Goal: Check status

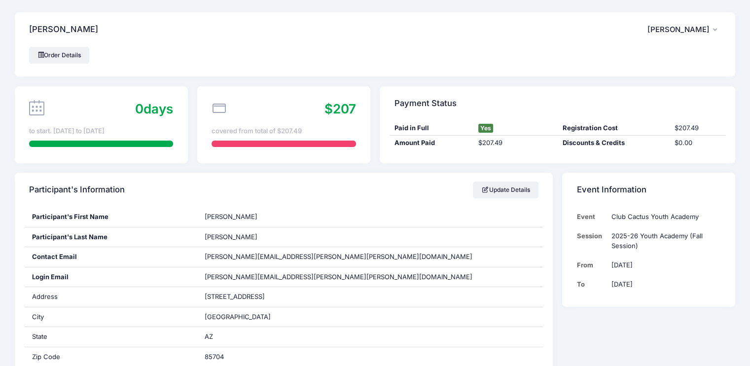
click at [699, 32] on span "Michelle Russell" at bounding box center [678, 29] width 62 height 9
click at [708, 29] on span "Michelle Russell" at bounding box center [678, 29] width 62 height 9
click at [36, 107] on icon at bounding box center [36, 107] width 15 height 15
click at [70, 143] on div at bounding box center [101, 144] width 144 height 6
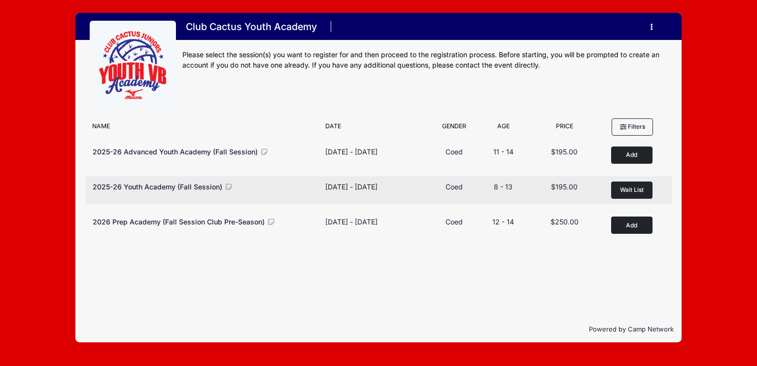
click at [227, 184] on icon at bounding box center [228, 186] width 9 height 7
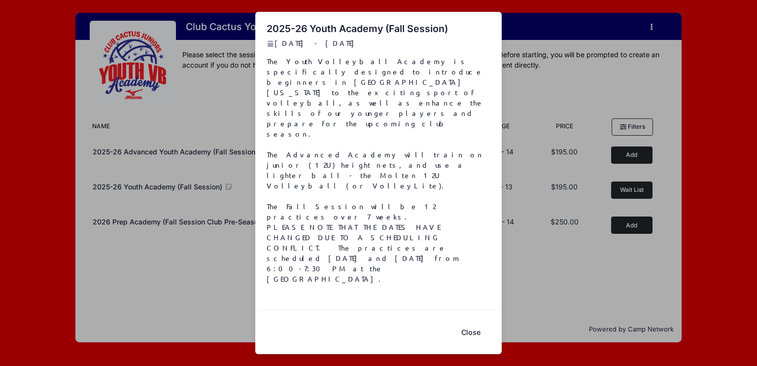
click at [224, 121] on div "2025-26 Youth Academy (Fall Session) [DATE] - [DATE] The Youth Volleyball Acade…" at bounding box center [378, 183] width 757 height 366
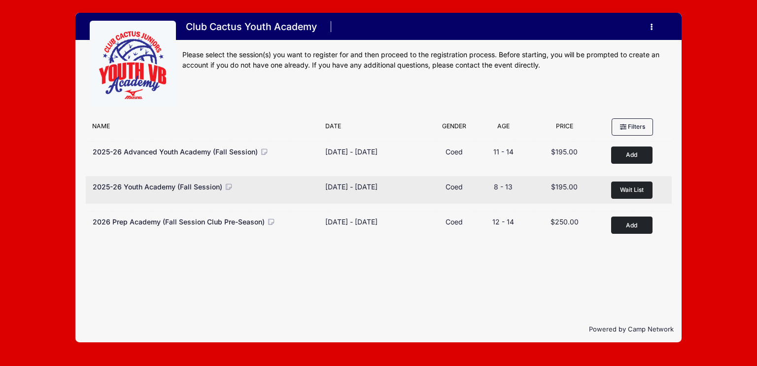
click at [227, 185] on icon at bounding box center [228, 186] width 9 height 7
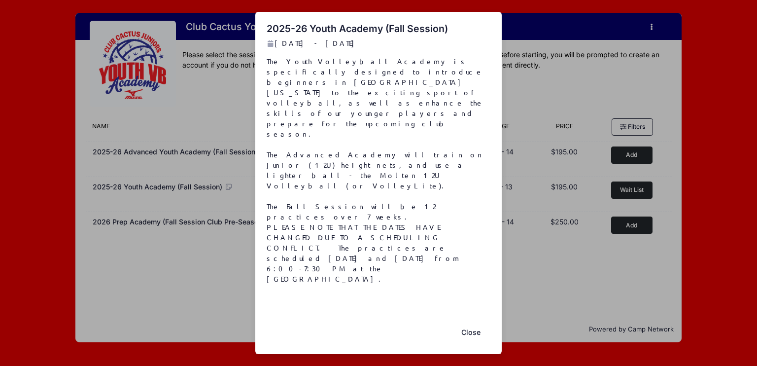
drag, startPoint x: 475, startPoint y: 279, endPoint x: 478, endPoint y: 264, distance: 14.6
click at [476, 322] on button "Close" at bounding box center [470, 332] width 39 height 21
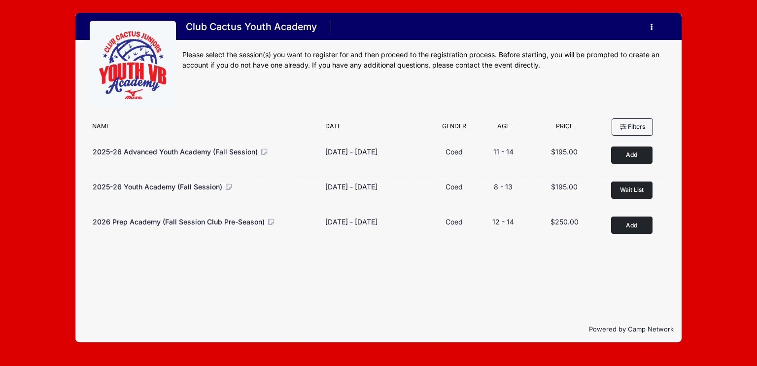
click at [654, 27] on button "button" at bounding box center [654, 26] width 27 height 17
click at [249, 28] on h1 "Club Cactus Youth Academy" at bounding box center [251, 26] width 138 height 17
